Goal: Task Accomplishment & Management: Use online tool/utility

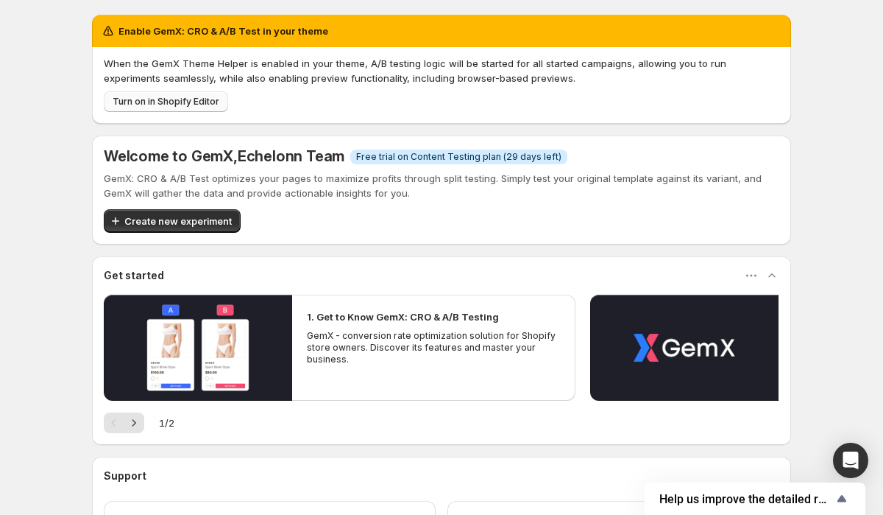
click at [201, 104] on span "Turn on in Shopify Editor" at bounding box center [166, 102] width 107 height 12
click at [195, 98] on span "Turn on in Shopify Editor" at bounding box center [166, 102] width 107 height 12
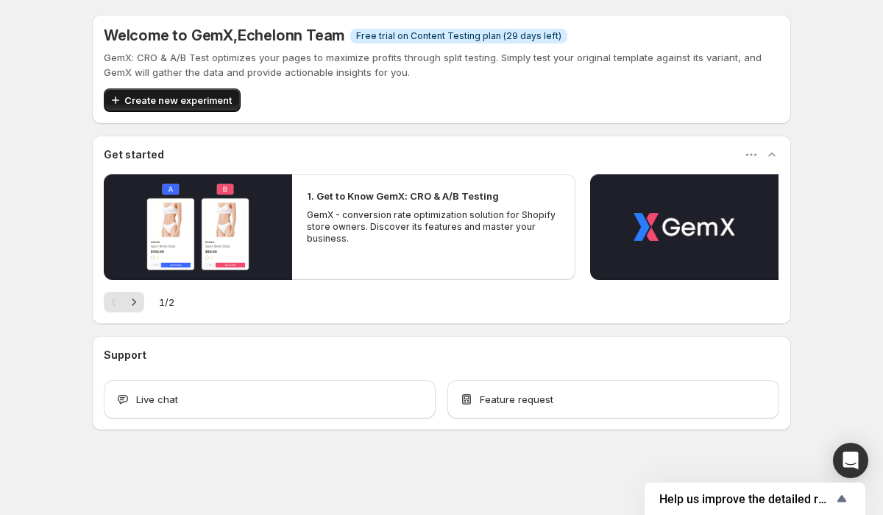
click at [199, 95] on span "Create new experiment" at bounding box center [177, 100] width 107 height 15
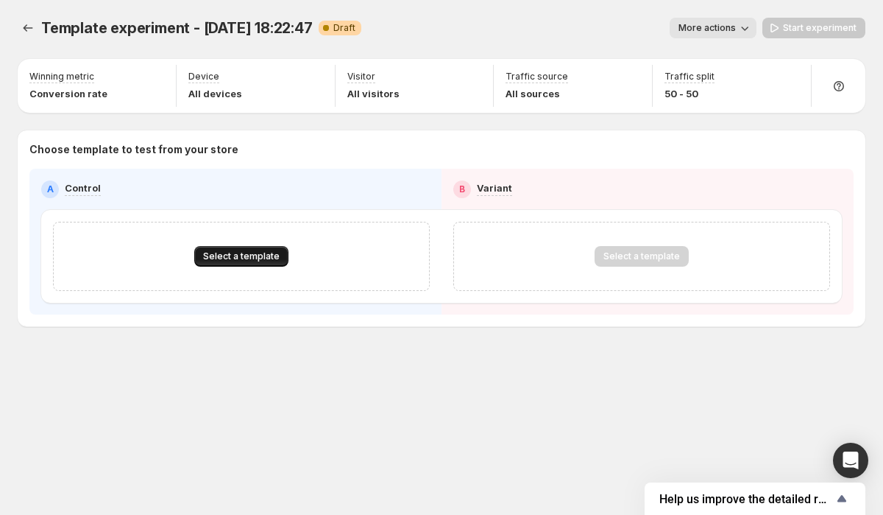
click at [211, 254] on span "Select a template" at bounding box center [241, 256] width 77 height 12
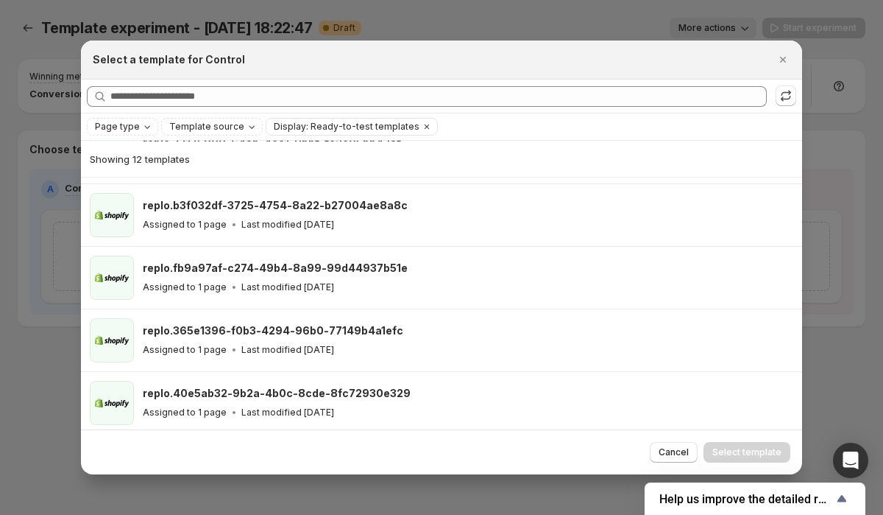
scroll to position [494, 0]
click at [781, 57] on icon "Close" at bounding box center [783, 59] width 15 height 15
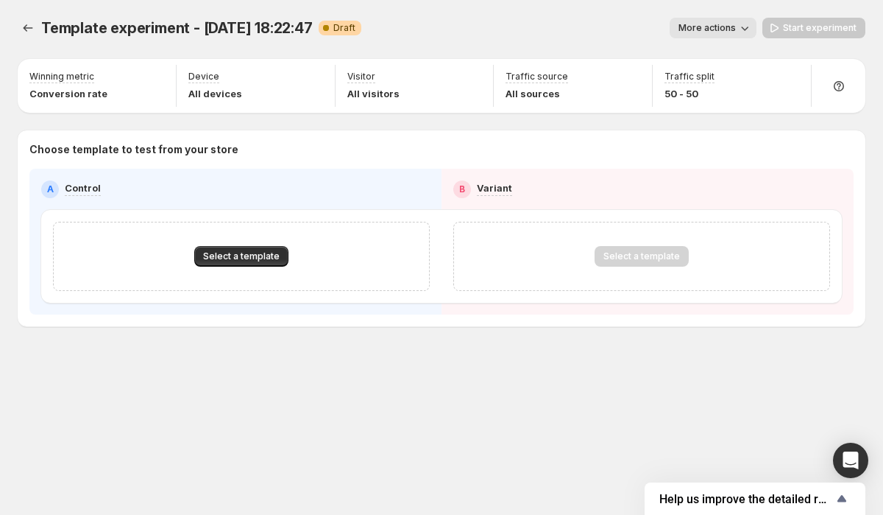
click at [749, 30] on icon "button" at bounding box center [745, 28] width 15 height 15
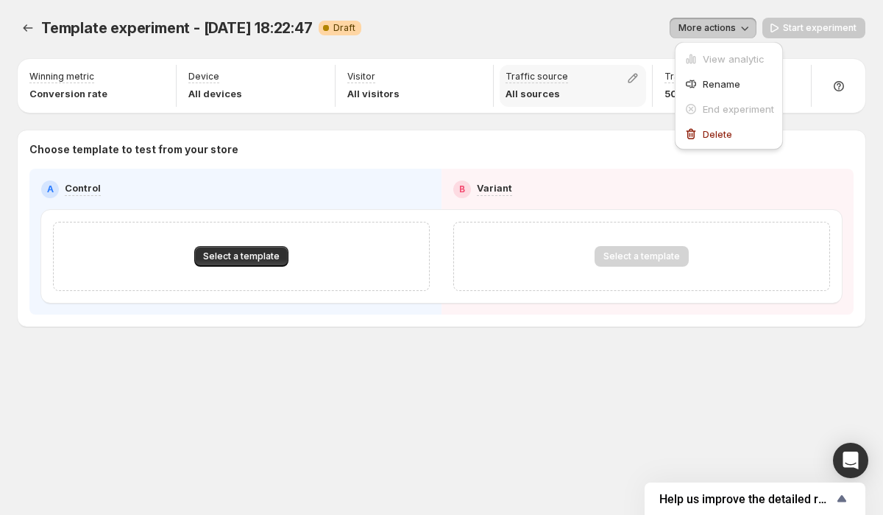
click at [591, 67] on div "Traffic source All sources" at bounding box center [573, 86] width 146 height 42
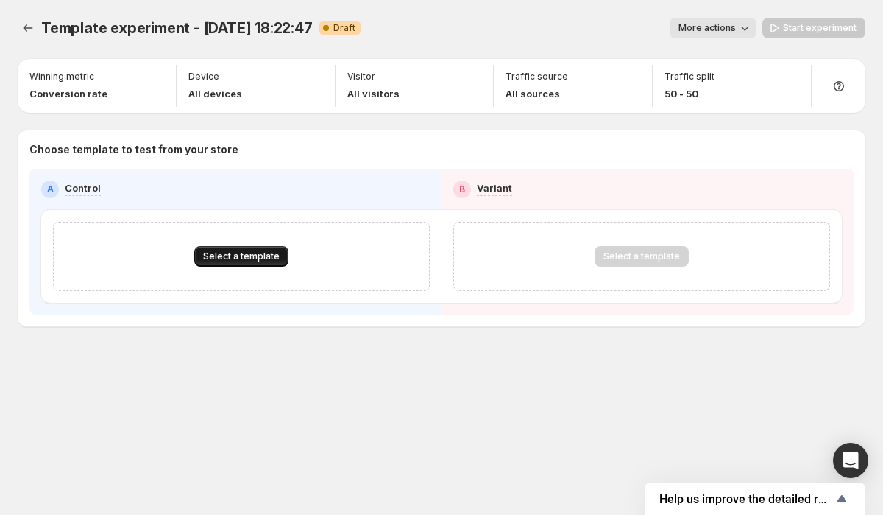
click at [234, 261] on span "Select a template" at bounding box center [241, 256] width 77 height 12
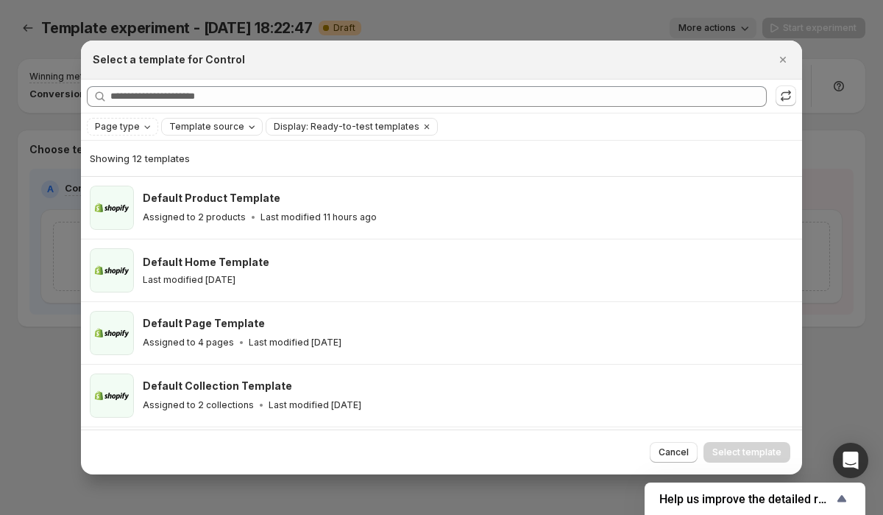
click at [222, 129] on span "Template source" at bounding box center [206, 127] width 75 height 12
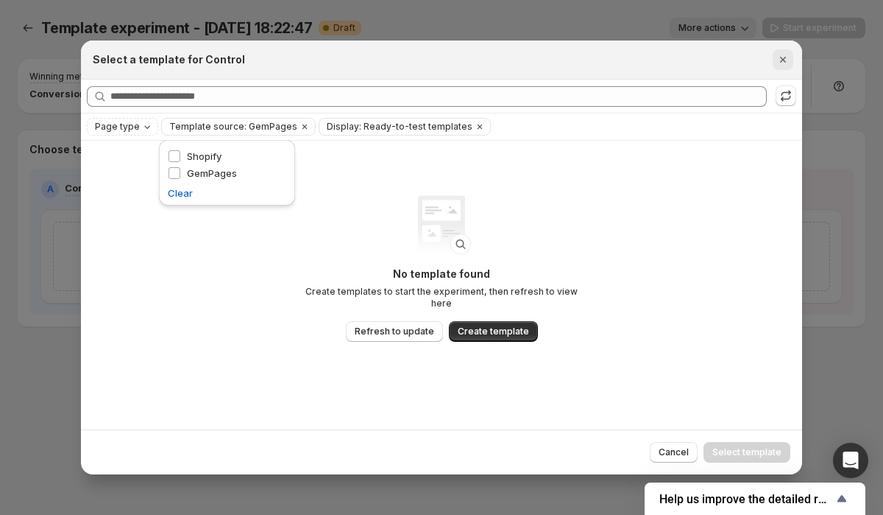
click at [780, 58] on icon "Close" at bounding box center [783, 59] width 15 height 15
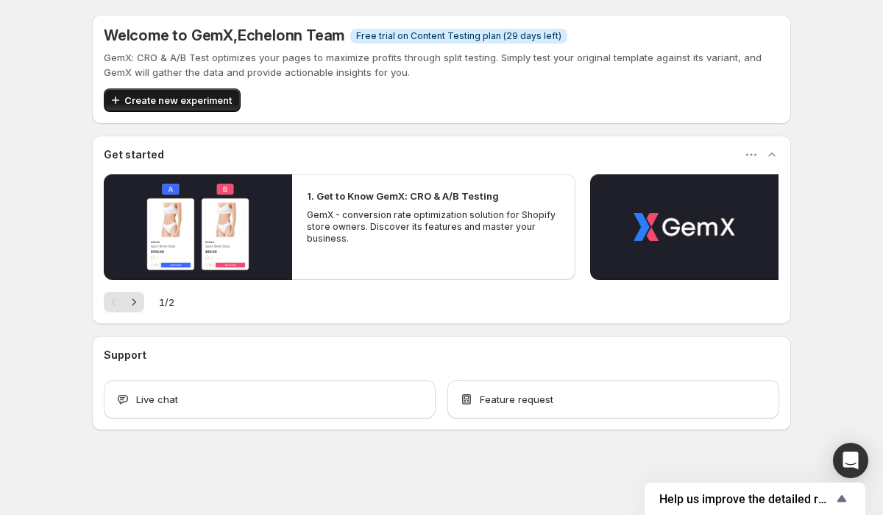
click at [148, 99] on span "Create new experiment" at bounding box center [177, 100] width 107 height 15
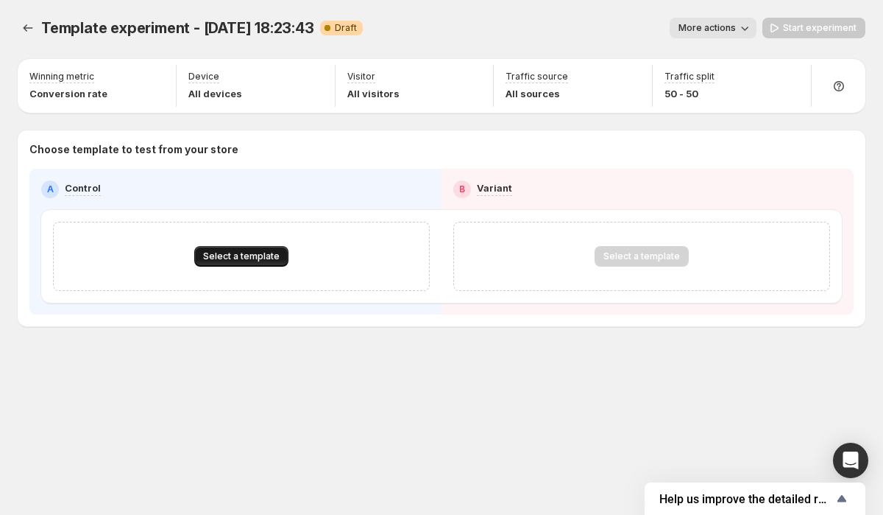
click at [239, 251] on span "Select a template" at bounding box center [241, 256] width 77 height 12
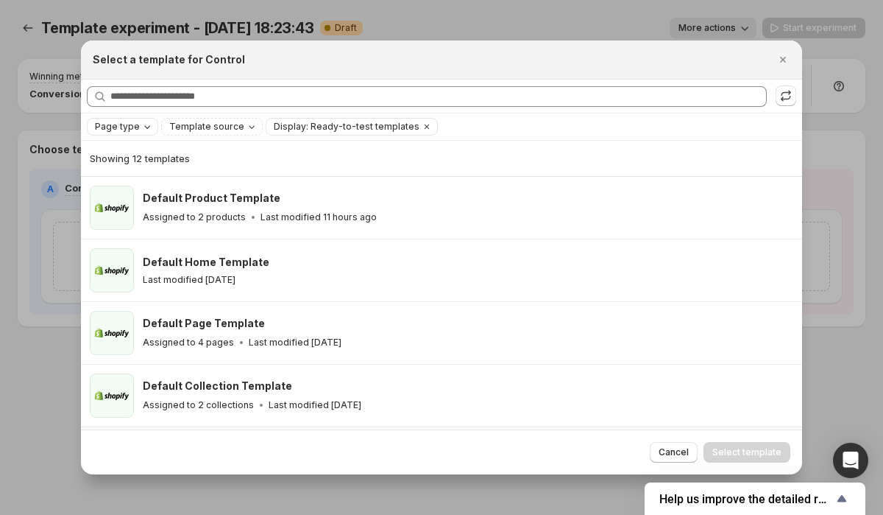
click at [131, 122] on span "Page type" at bounding box center [117, 127] width 45 height 12
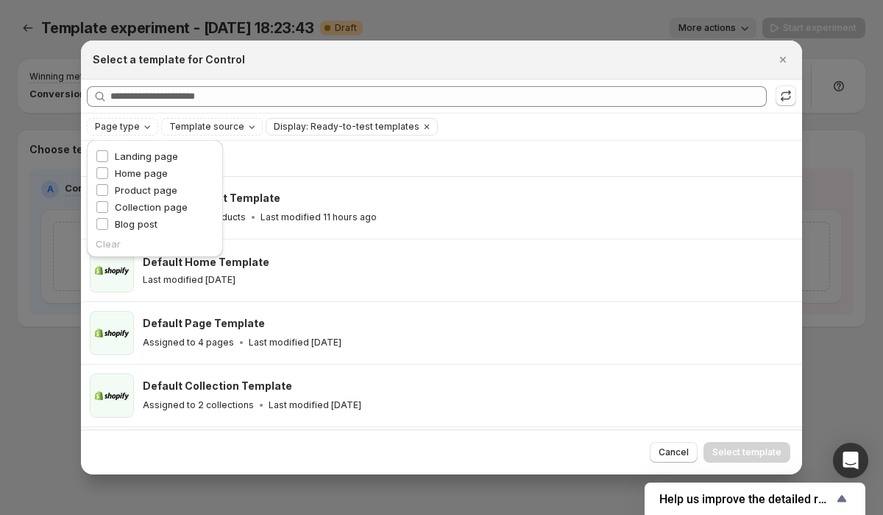
click at [371, 159] on div "Showing 12 templates" at bounding box center [442, 158] width 704 height 15
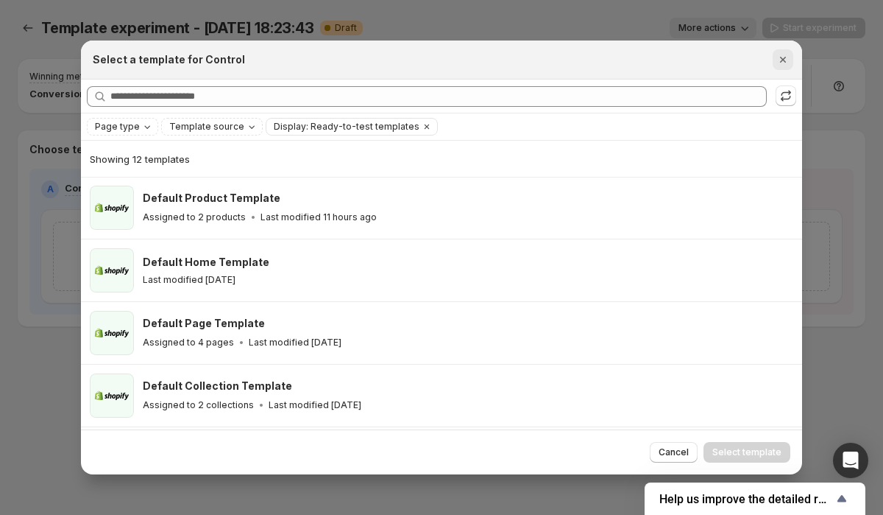
click at [782, 57] on icon "Close" at bounding box center [783, 60] width 6 height 6
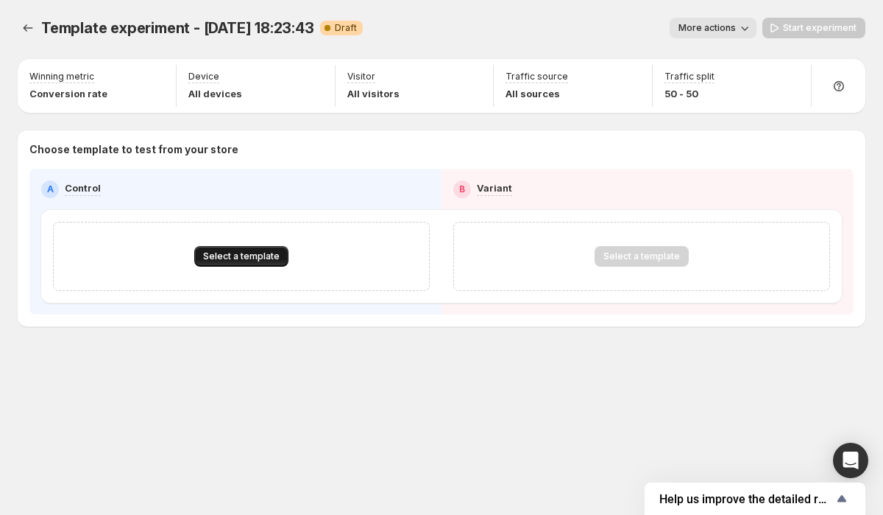
click at [250, 263] on button "Select a template" at bounding box center [241, 256] width 94 height 21
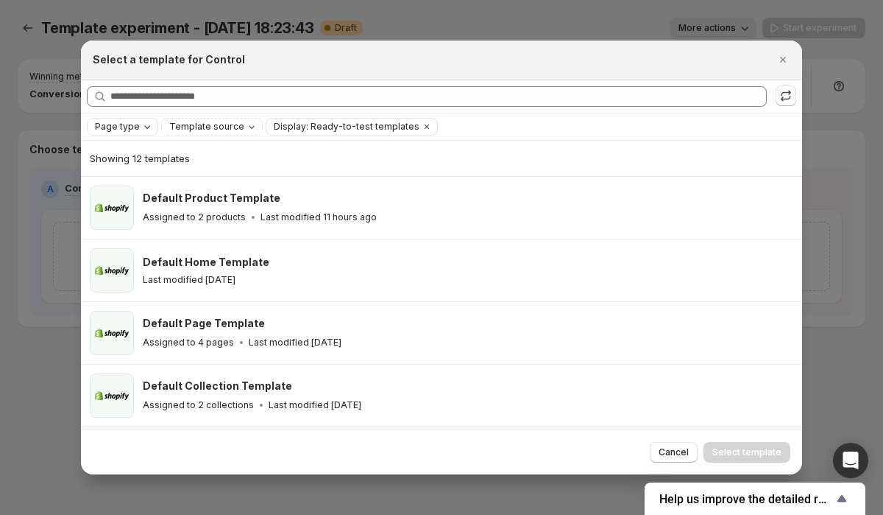
click at [138, 126] on div "Page type" at bounding box center [123, 126] width 61 height 15
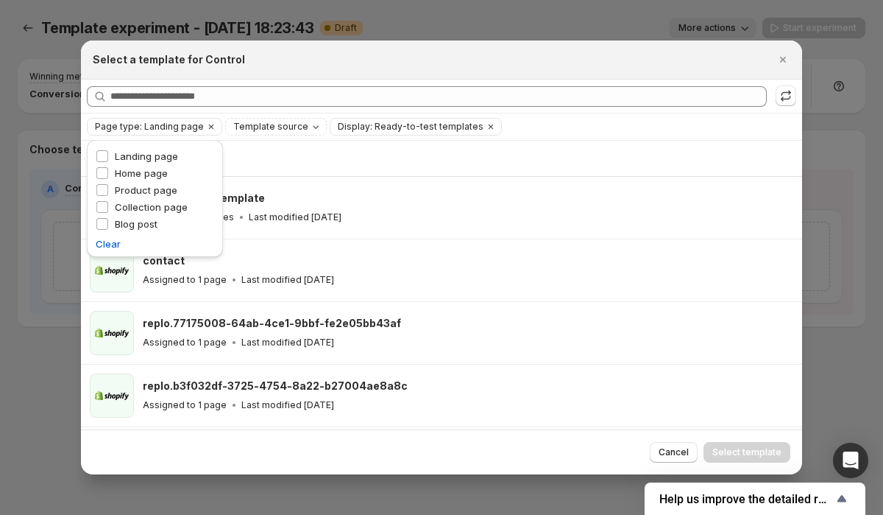
click at [262, 155] on div "Showing 7 templates" at bounding box center [442, 158] width 704 height 15
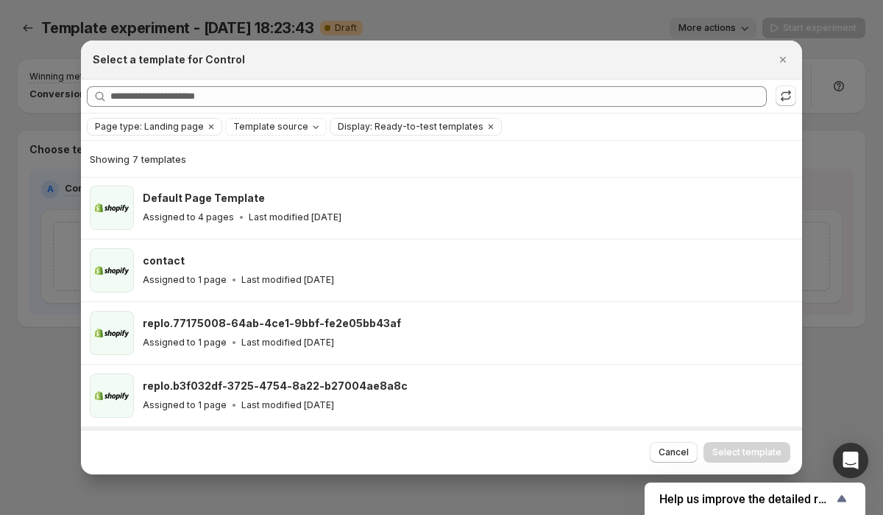
scroll to position [183, 0]
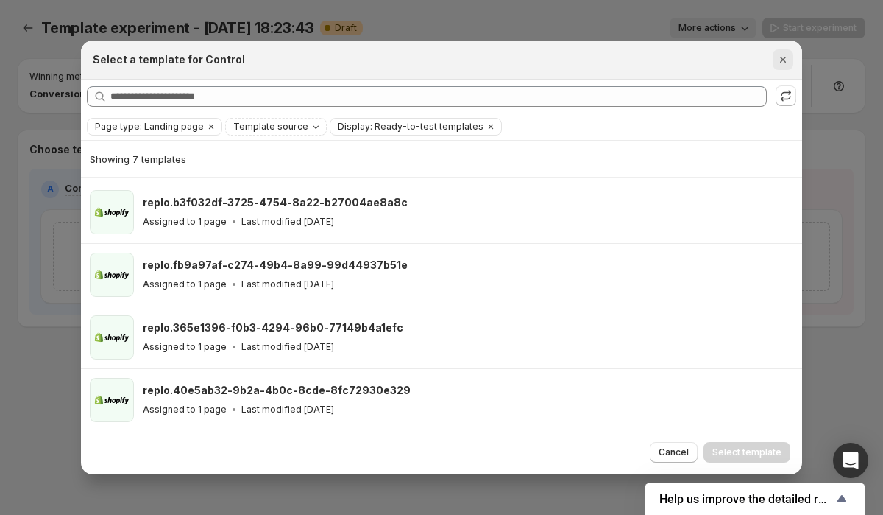
click at [784, 57] on icon "Close" at bounding box center [783, 59] width 15 height 15
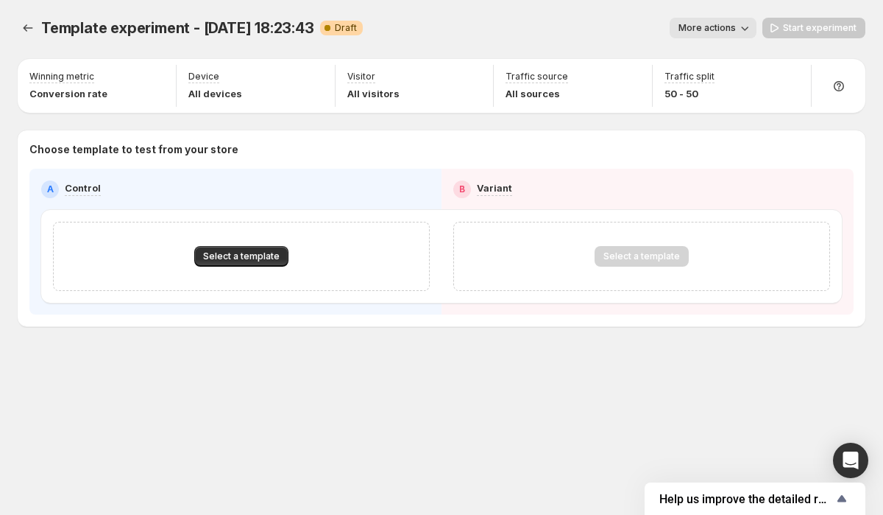
click at [205, 236] on div "Select a template" at bounding box center [241, 256] width 377 height 69
click at [213, 247] on button "Select a template" at bounding box center [241, 256] width 94 height 21
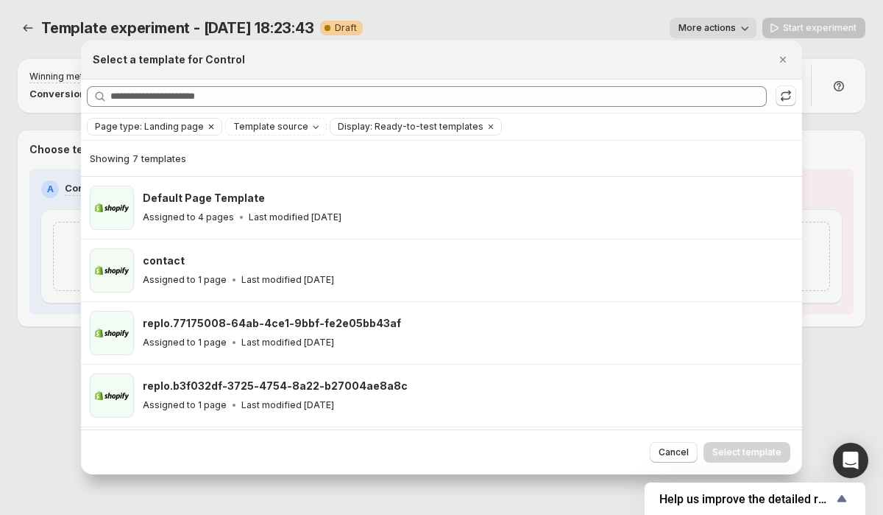
click at [180, 127] on span "Page type: Landing page" at bounding box center [149, 127] width 109 height 12
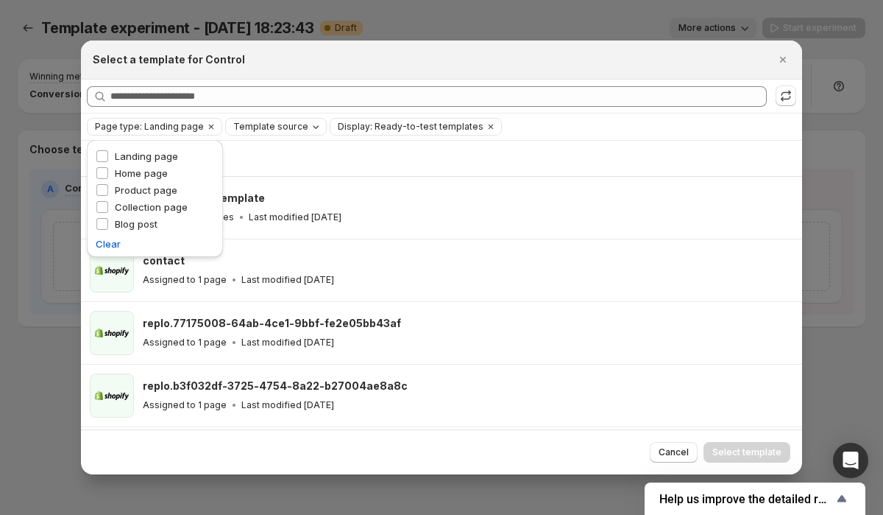
click at [247, 133] on div "Template source" at bounding box center [277, 126] width 91 height 15
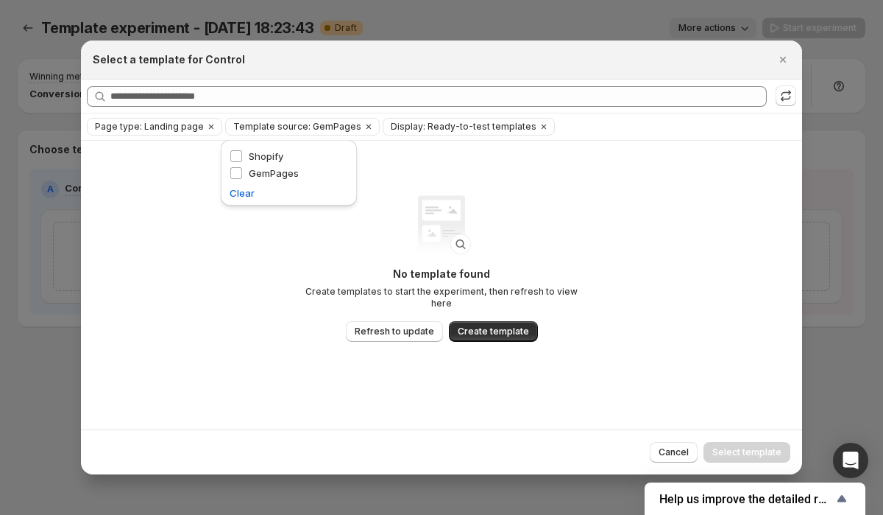
click at [180, 191] on div "No template found Create templates to start the experiment, then refresh to vie…" at bounding box center [441, 285] width 721 height 288
click at [782, 58] on icon "Close" at bounding box center [783, 60] width 6 height 6
